Goal: Information Seeking & Learning: Learn about a topic

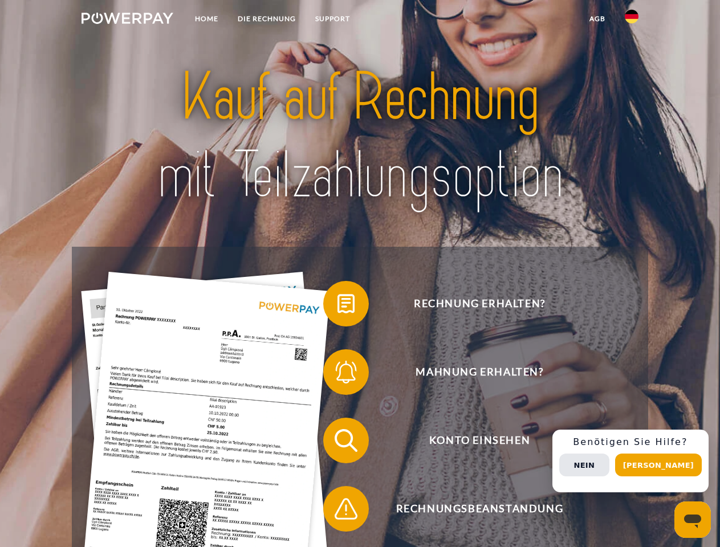
click at [127, 20] on img at bounding box center [128, 18] width 92 height 11
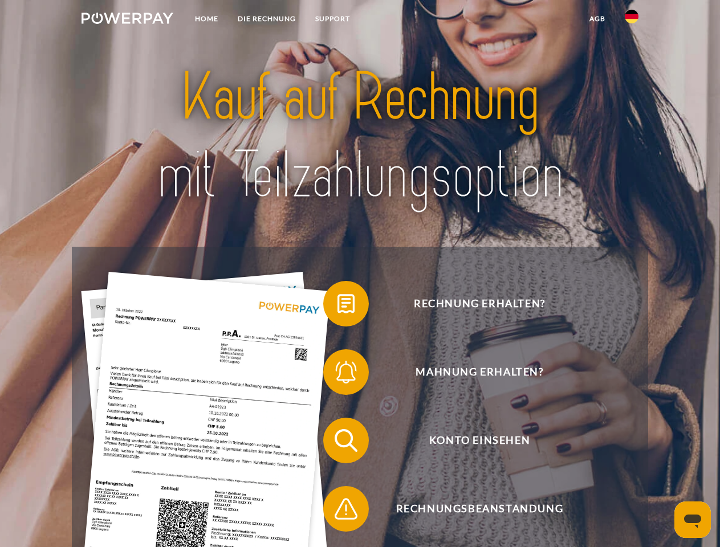
click at [632, 20] on img at bounding box center [632, 17] width 14 height 14
click at [597, 19] on link "agb" at bounding box center [597, 19] width 35 height 21
click at [338, 306] on span at bounding box center [328, 303] width 57 height 57
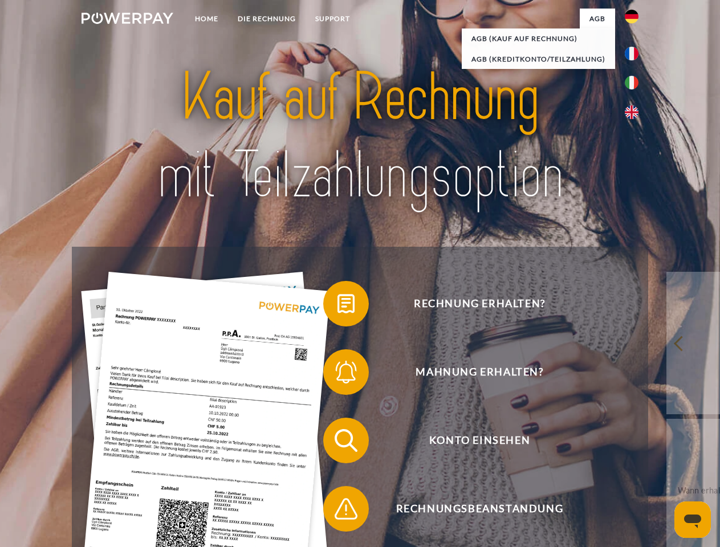
click at [338, 375] on span at bounding box center [328, 372] width 57 height 57
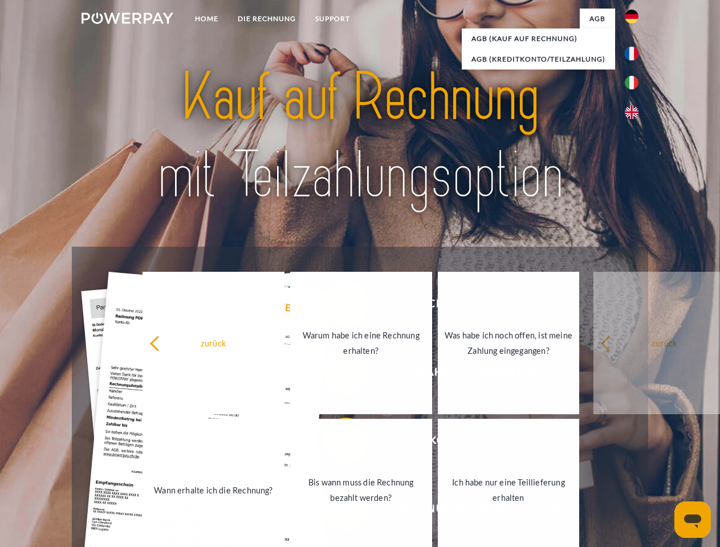
click at [338, 443] on link "Bis wann muss die Rechnung bezahlt werden?" at bounding box center [361, 490] width 142 height 143
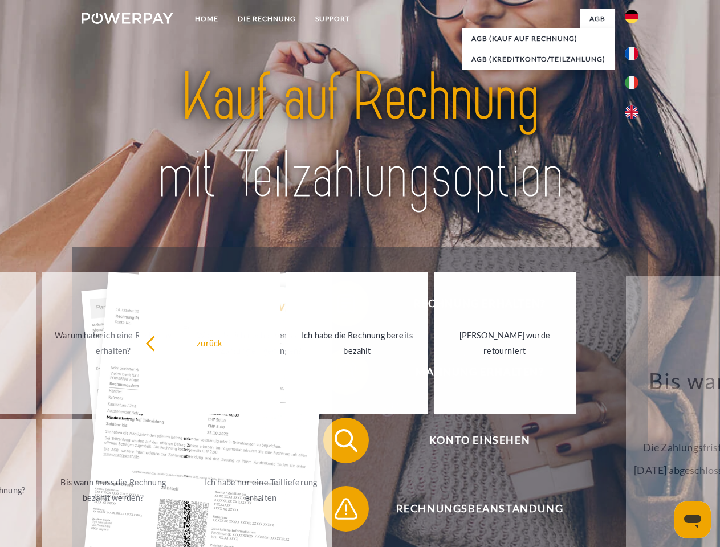
click at [338, 511] on span at bounding box center [328, 509] width 57 height 57
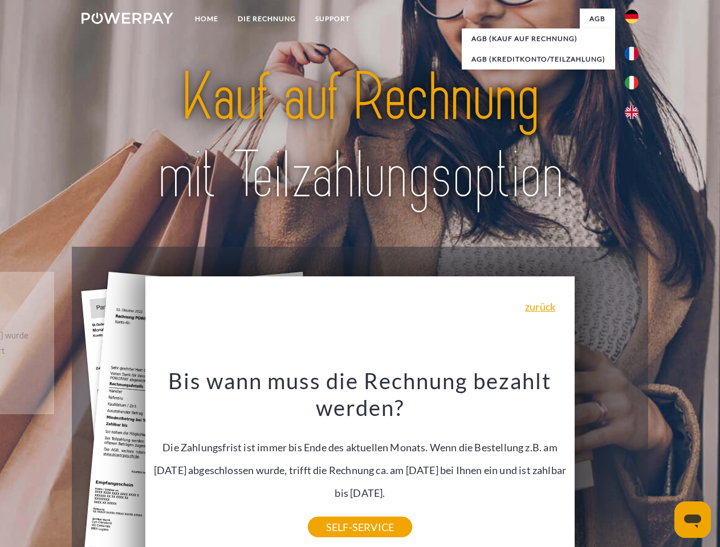
click at [635, 461] on div "Rechnung erhalten? Mahnung erhalten? Konto einsehen" at bounding box center [360, 475] width 576 height 456
click at [607, 464] on span "Konto einsehen" at bounding box center [479, 441] width 279 height 46
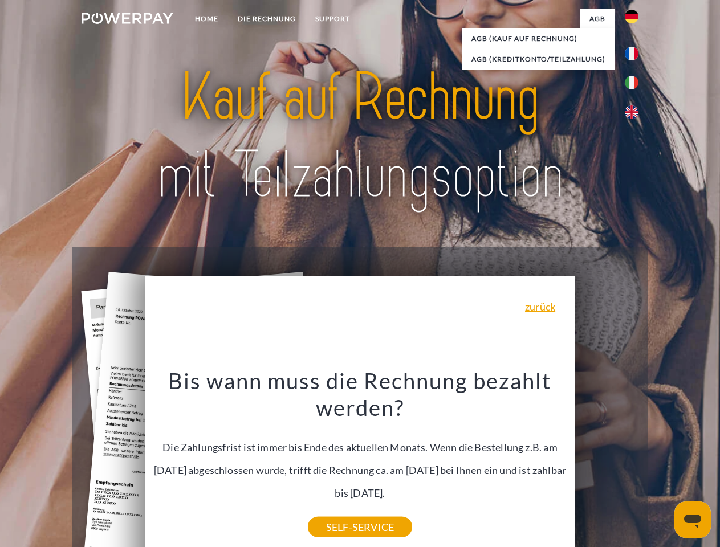
click at [663, 465] on header "Home DIE RECHNUNG SUPPORT" at bounding box center [360, 393] width 720 height 787
